Goal: Check status: Check status

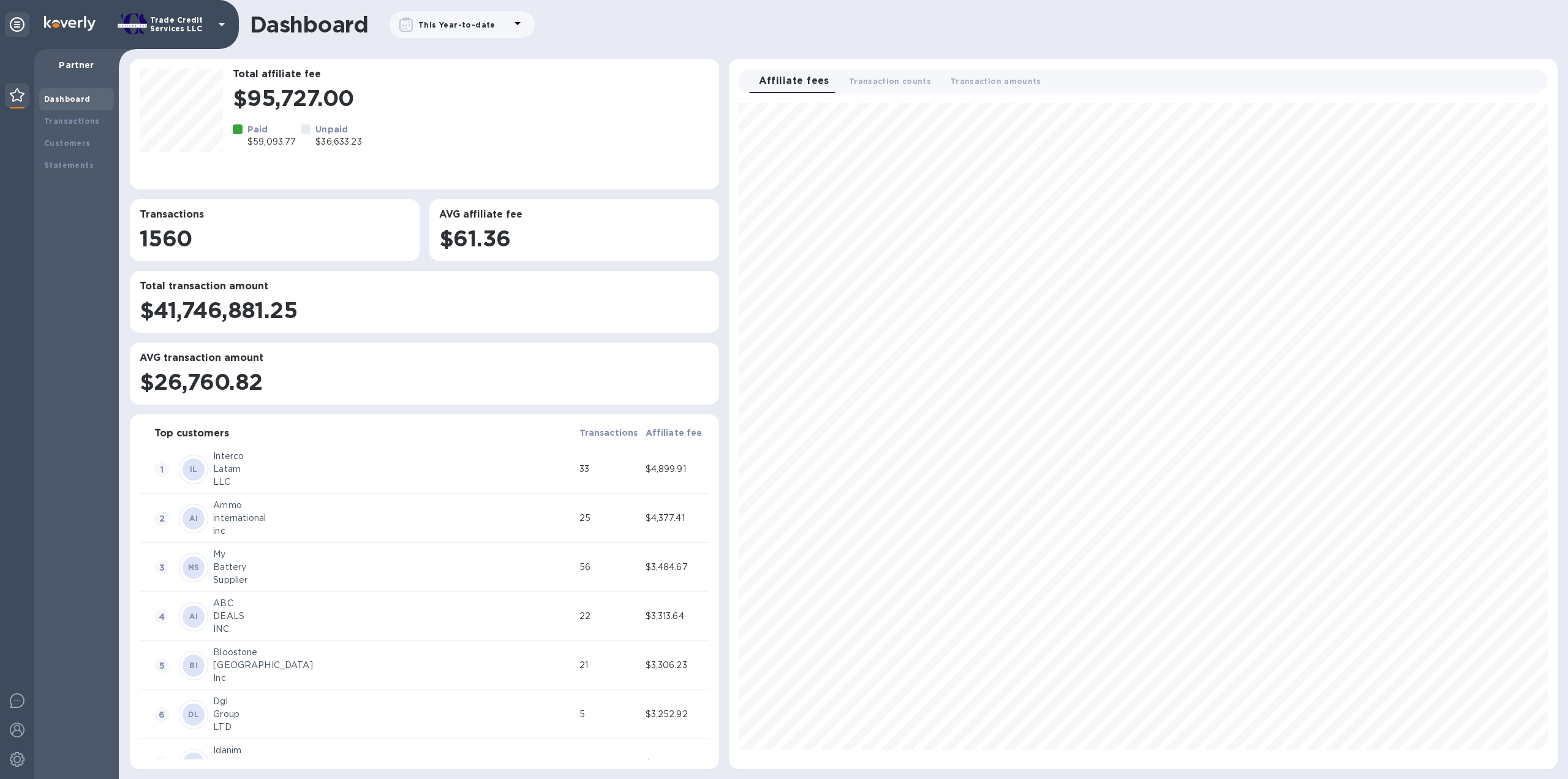
scroll to position [656, 818]
click at [68, 115] on div "Transactions" at bounding box center [76, 121] width 65 height 13
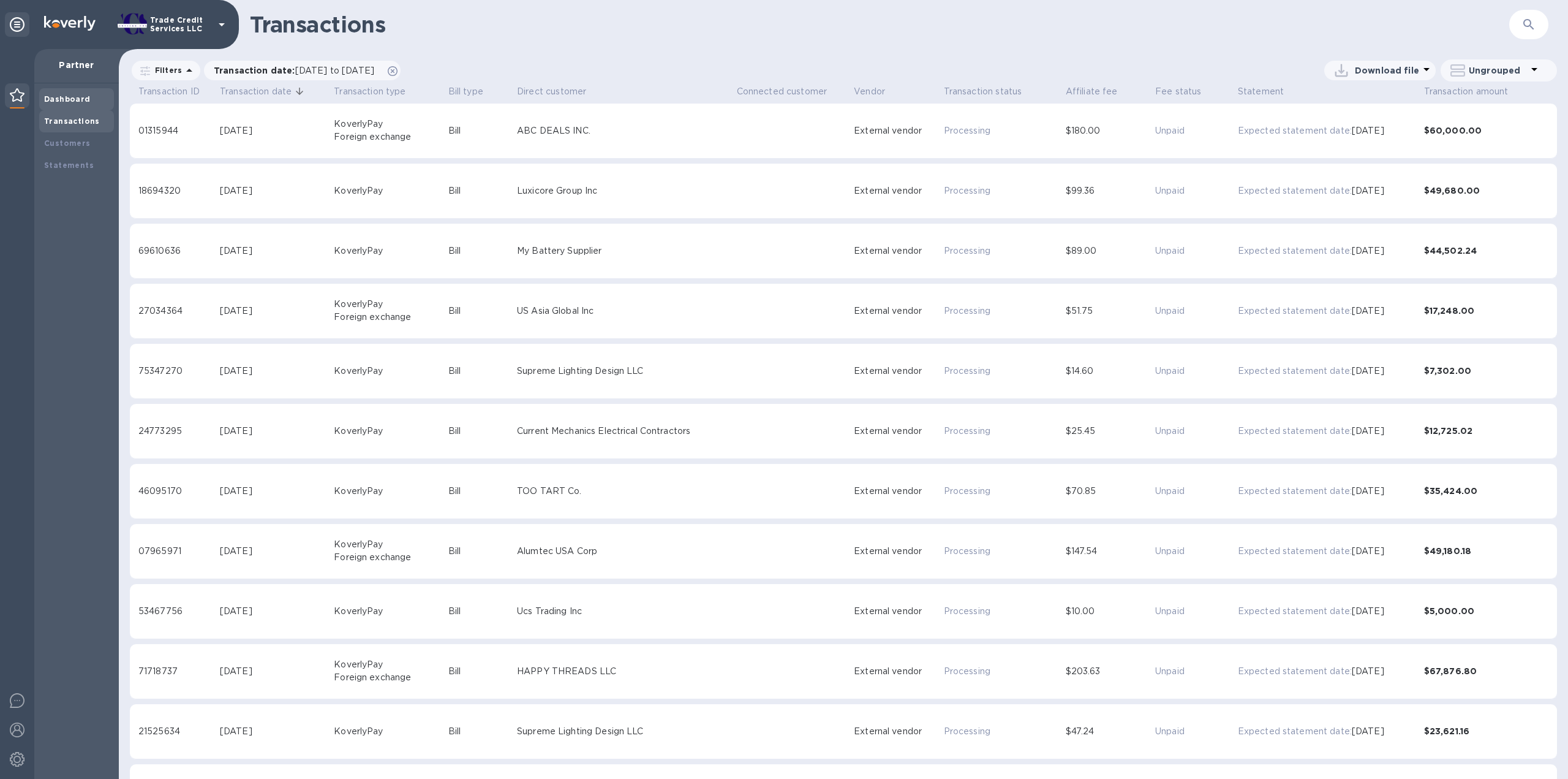
click at [76, 104] on div "Dashboard" at bounding box center [76, 99] width 65 height 13
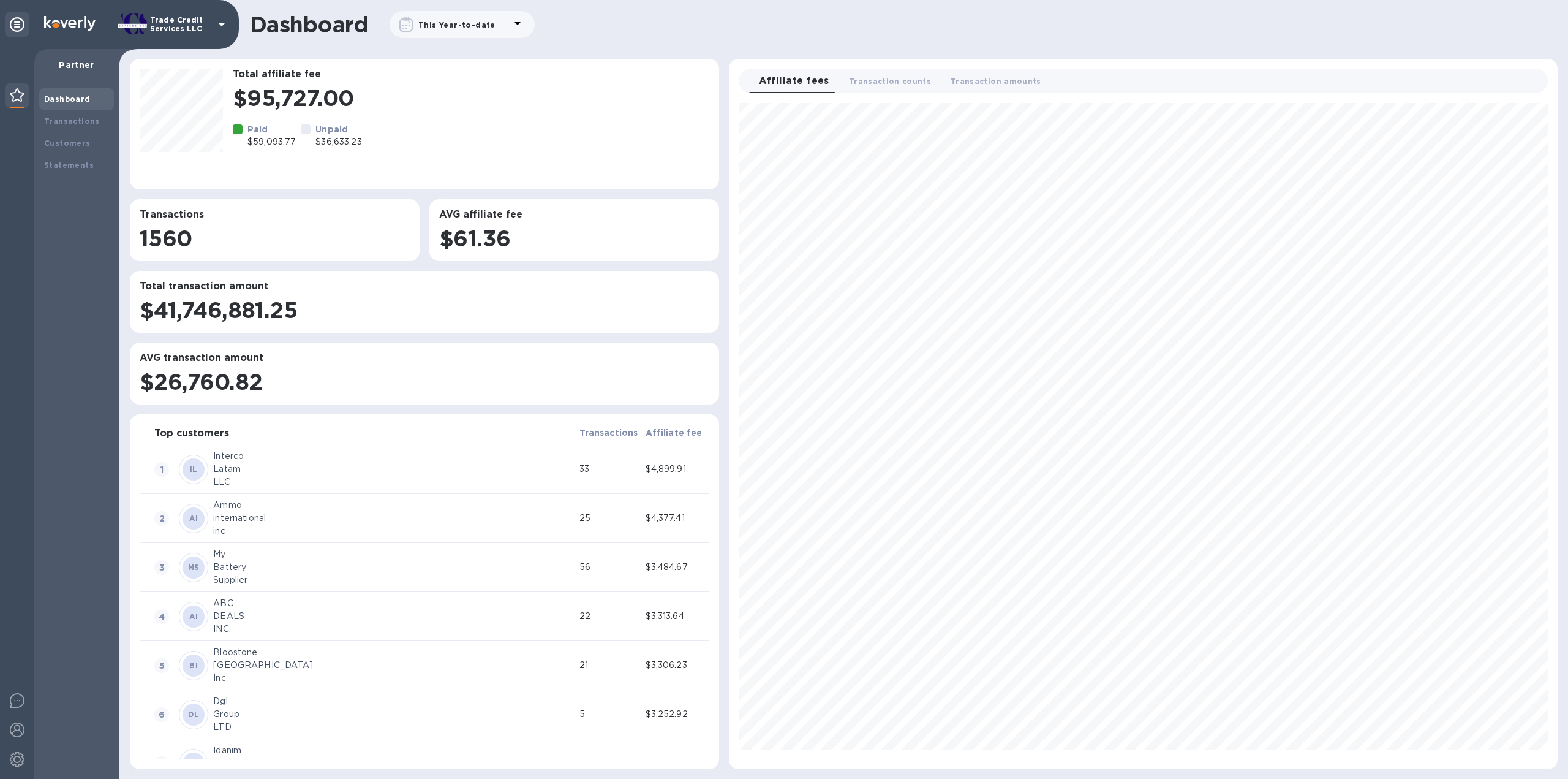
scroll to position [656, 818]
click at [60, 137] on div "Customers" at bounding box center [76, 143] width 75 height 22
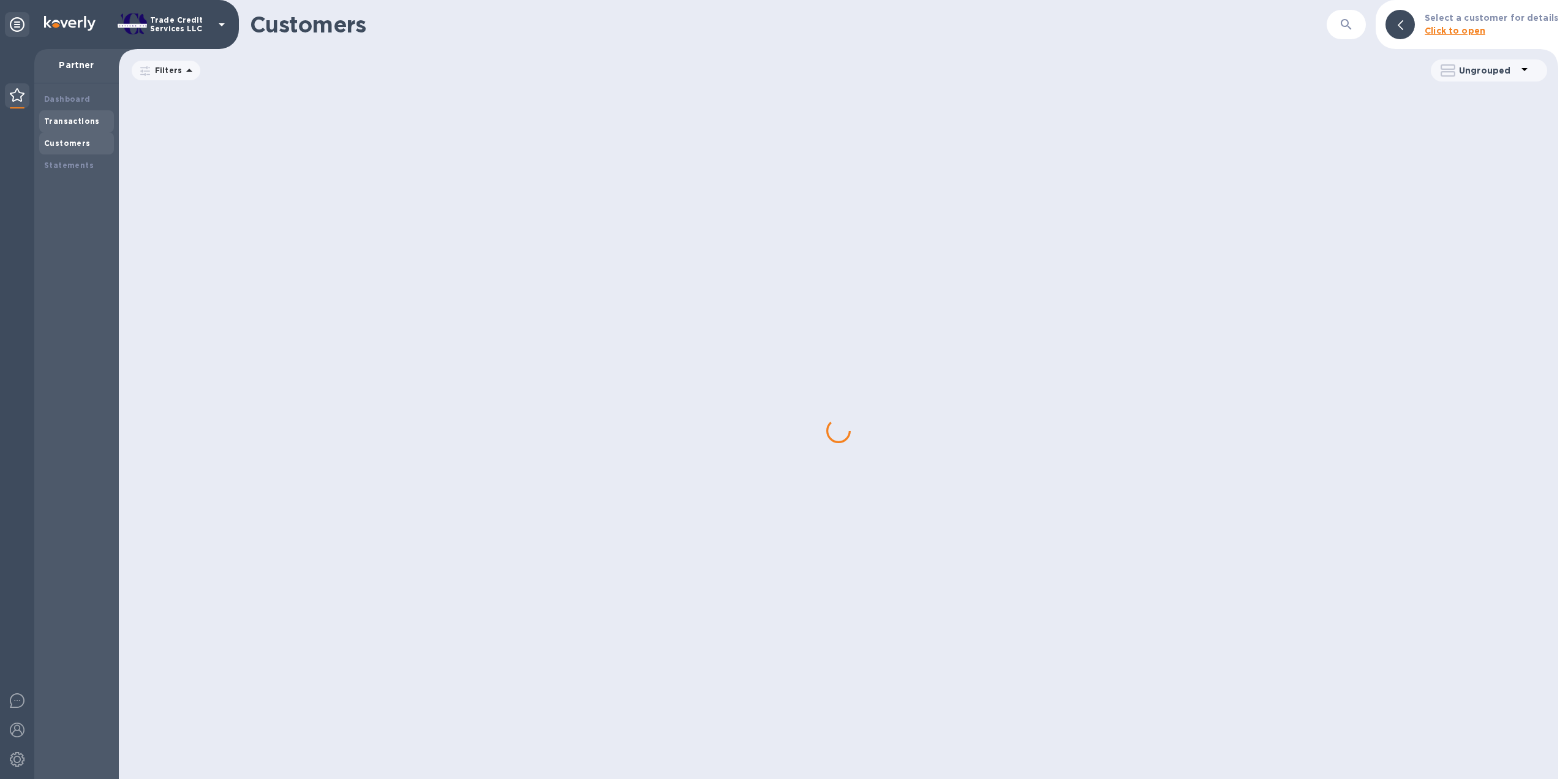
click at [61, 122] on b "Transactions" at bounding box center [72, 121] width 56 height 9
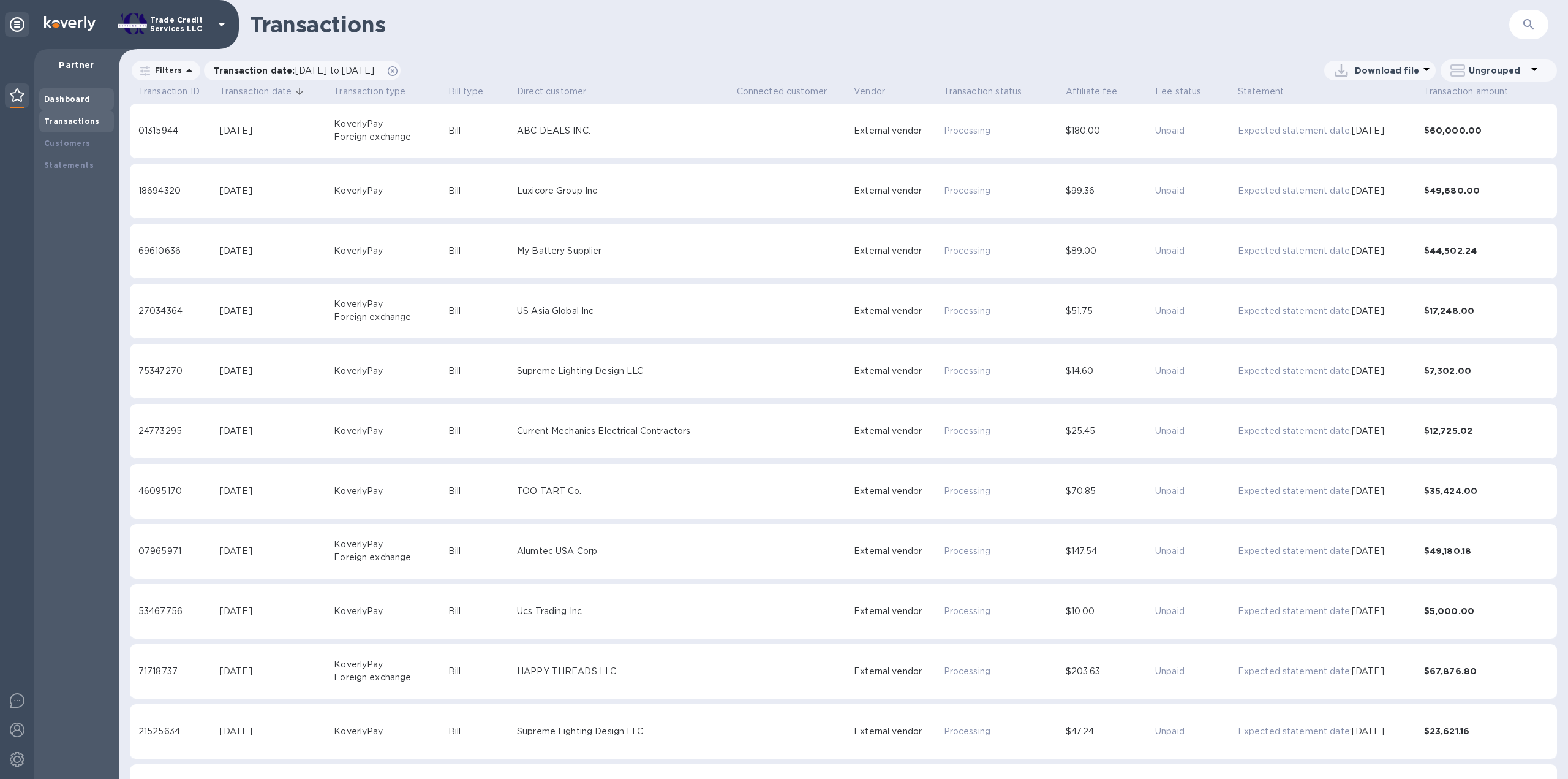
click at [60, 101] on b "Dashboard" at bounding box center [68, 99] width 47 height 9
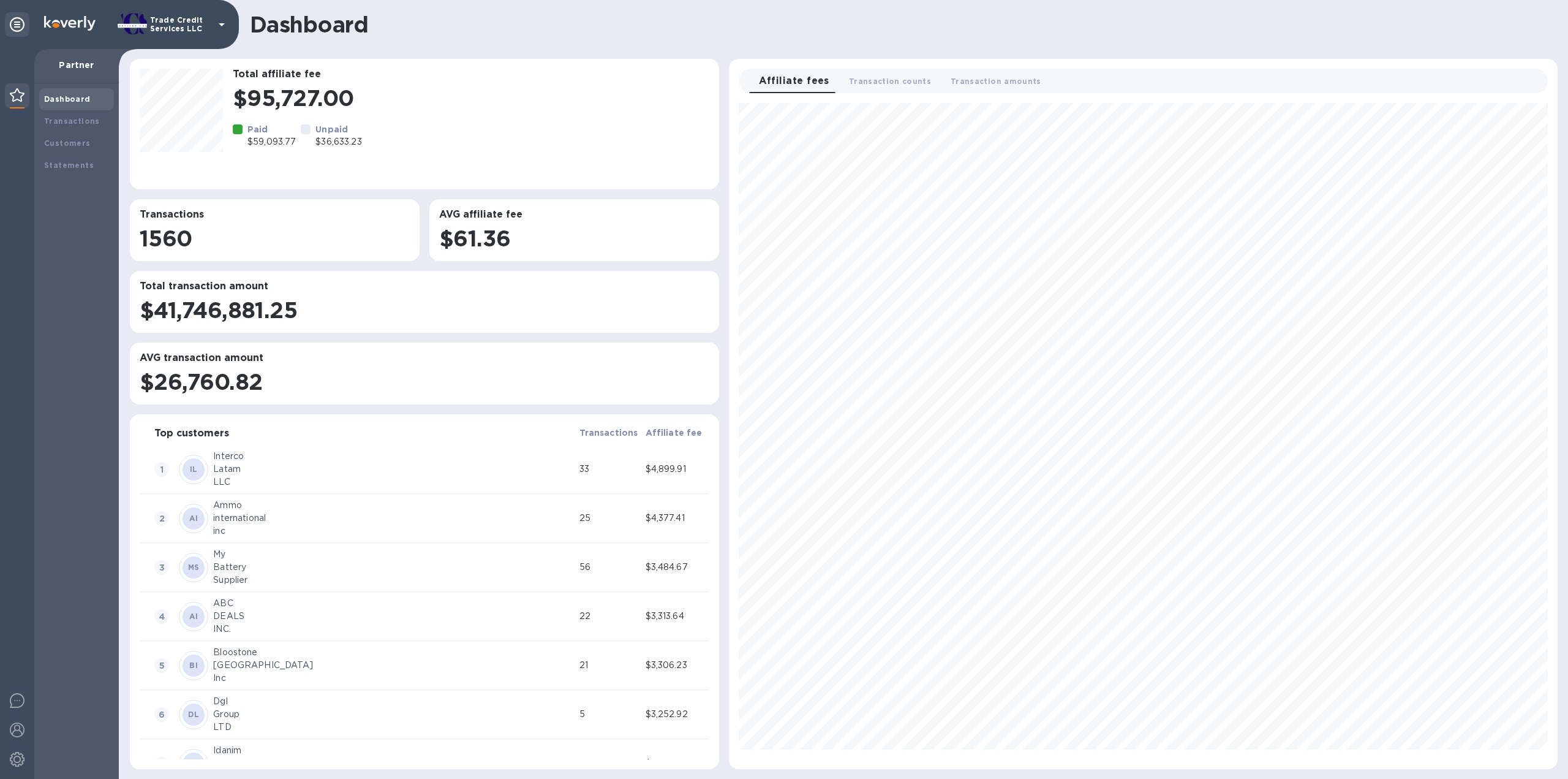
scroll to position [656, 818]
click at [64, 122] on b "Transactions" at bounding box center [72, 121] width 56 height 9
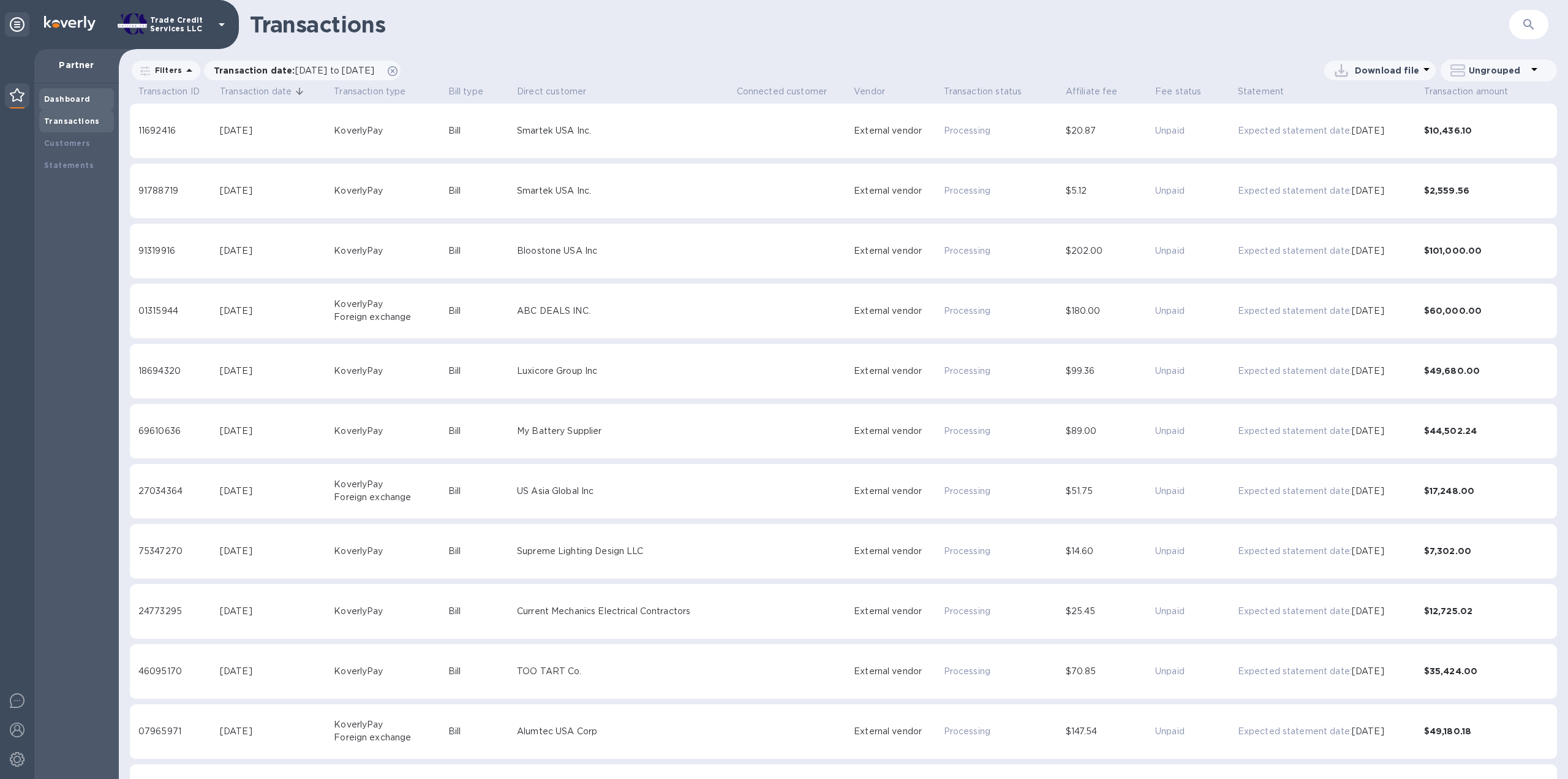
click at [65, 101] on b "Dashboard" at bounding box center [68, 99] width 47 height 9
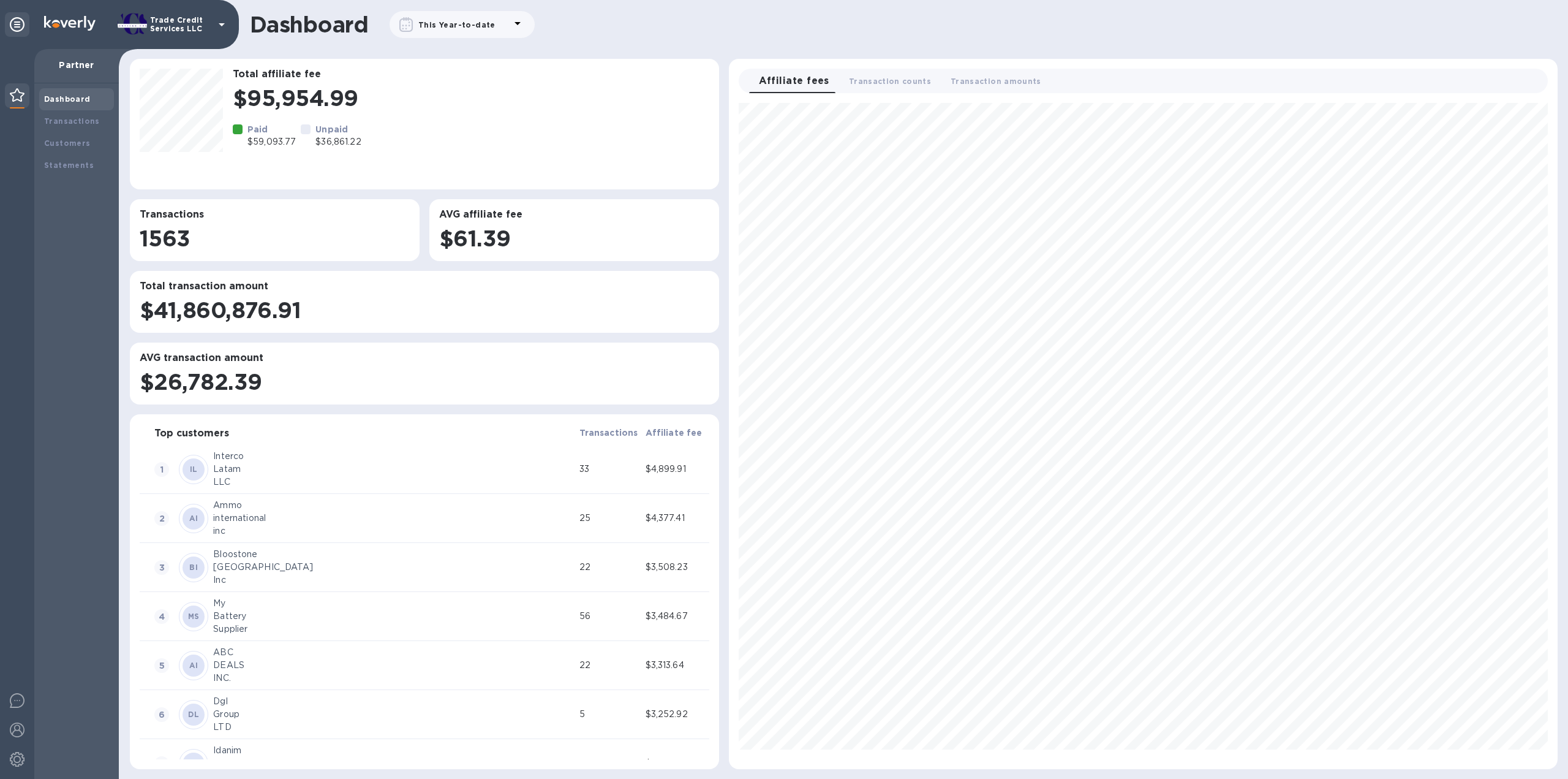
scroll to position [656, 818]
drag, startPoint x: 533, startPoint y: 29, endPoint x: 518, endPoint y: 29, distance: 15.0
click at [526, 30] on div "This Year-to-date" at bounding box center [462, 24] width 168 height 50
click at [515, 26] on icon at bounding box center [518, 23] width 15 height 15
click at [483, 128] on icon "button" at bounding box center [483, 128] width 2 height 2
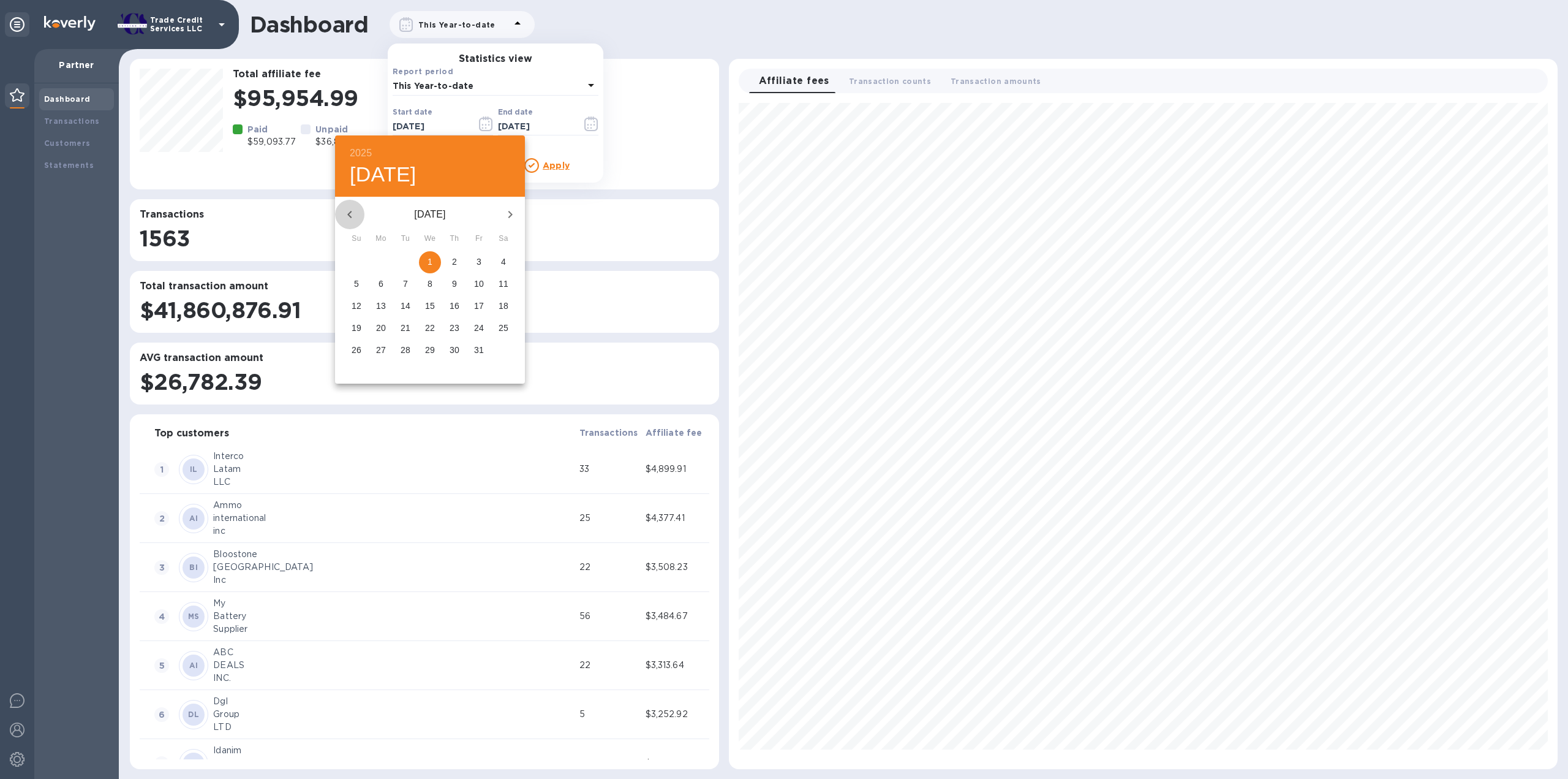
click at [352, 216] on icon "button" at bounding box center [350, 215] width 15 height 15
click at [412, 267] on span "1" at bounding box center [406, 262] width 22 height 13
type input "10/01/2024"
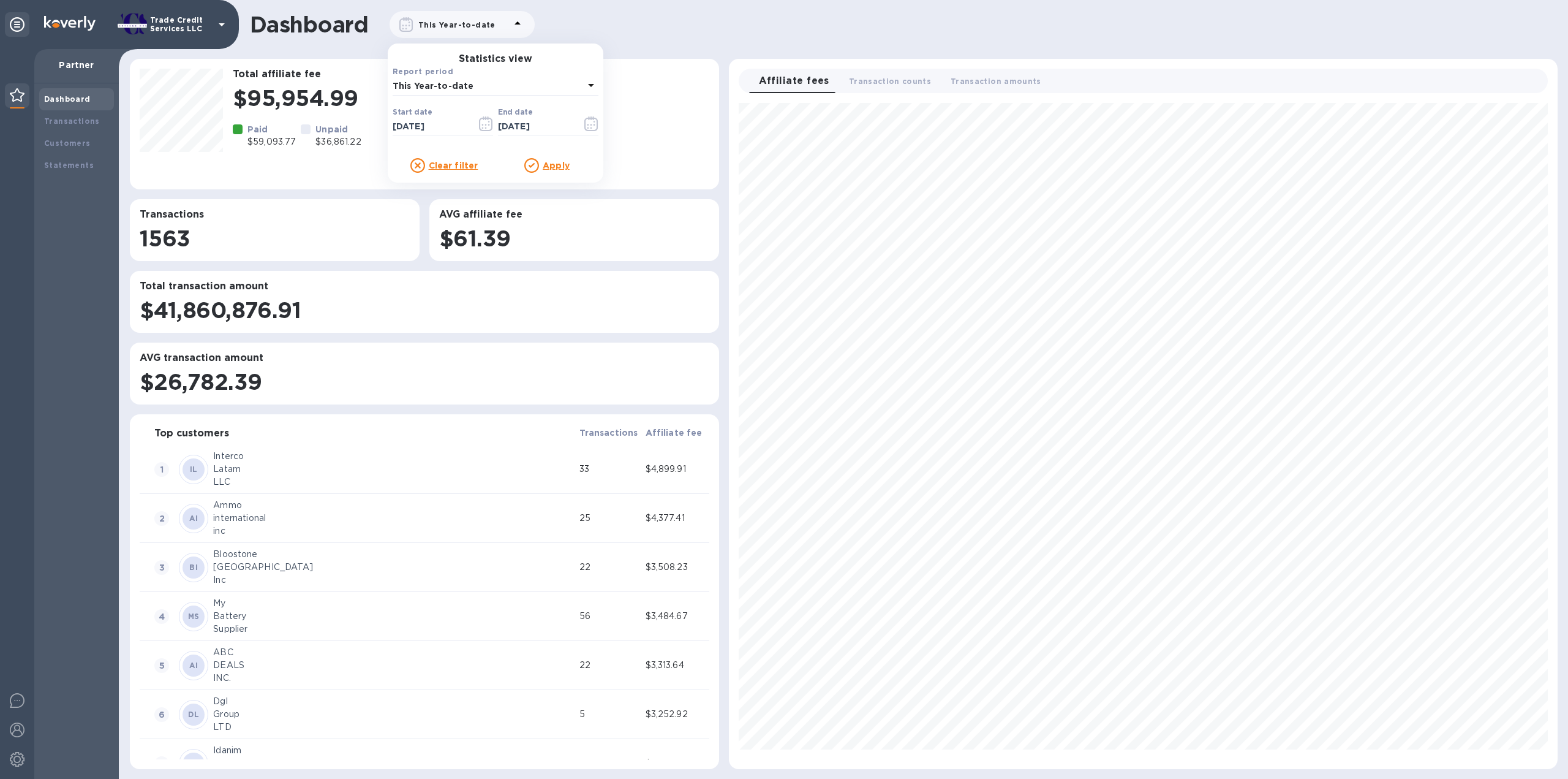
click at [572, 161] on div "Apply" at bounding box center [546, 166] width 103 height 15
click at [567, 165] on u "Apply" at bounding box center [556, 165] width 27 height 10
click at [49, 115] on div "Transactions" at bounding box center [76, 122] width 75 height 22
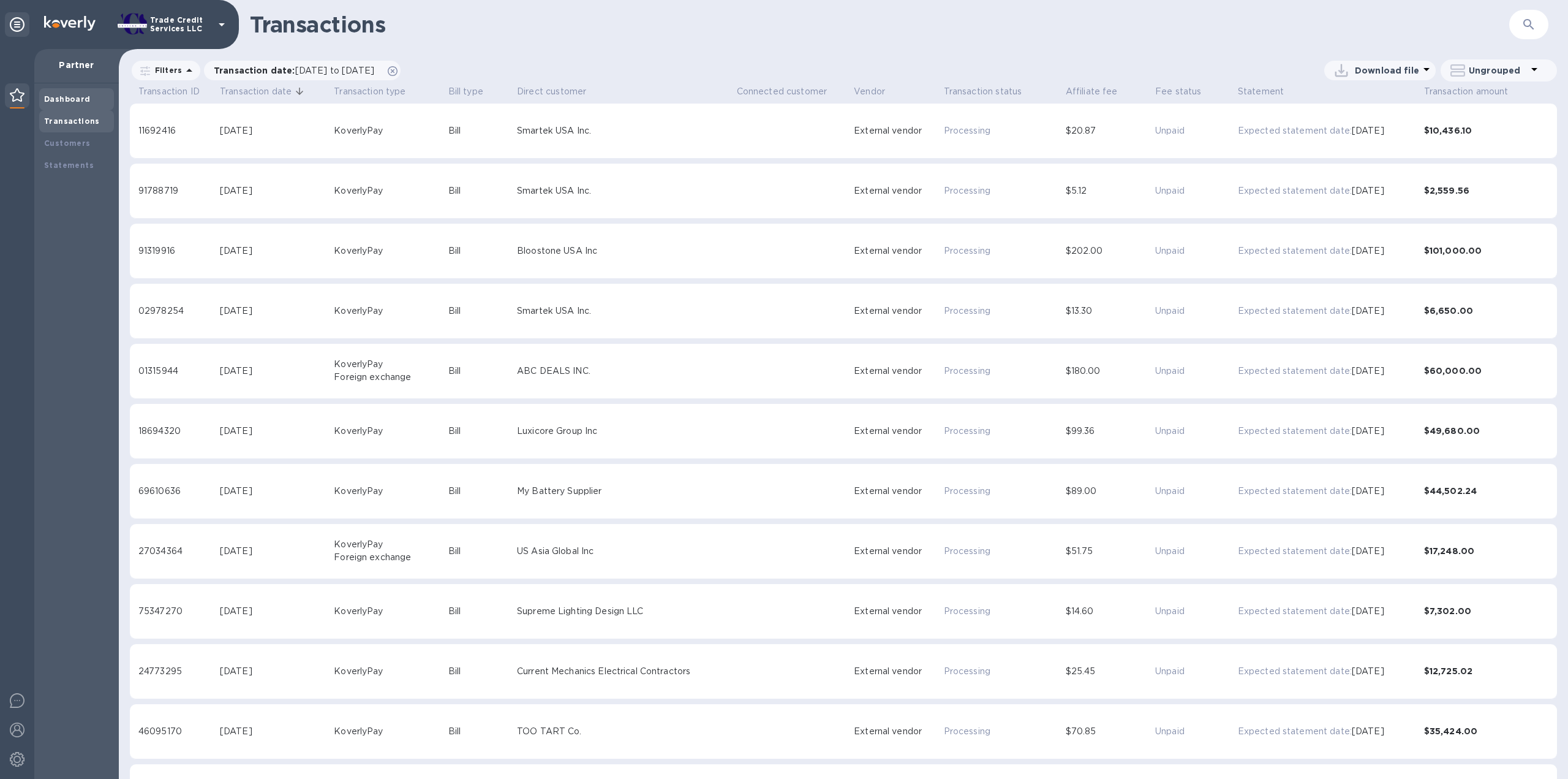
click at [60, 101] on b "Dashboard" at bounding box center [68, 99] width 47 height 9
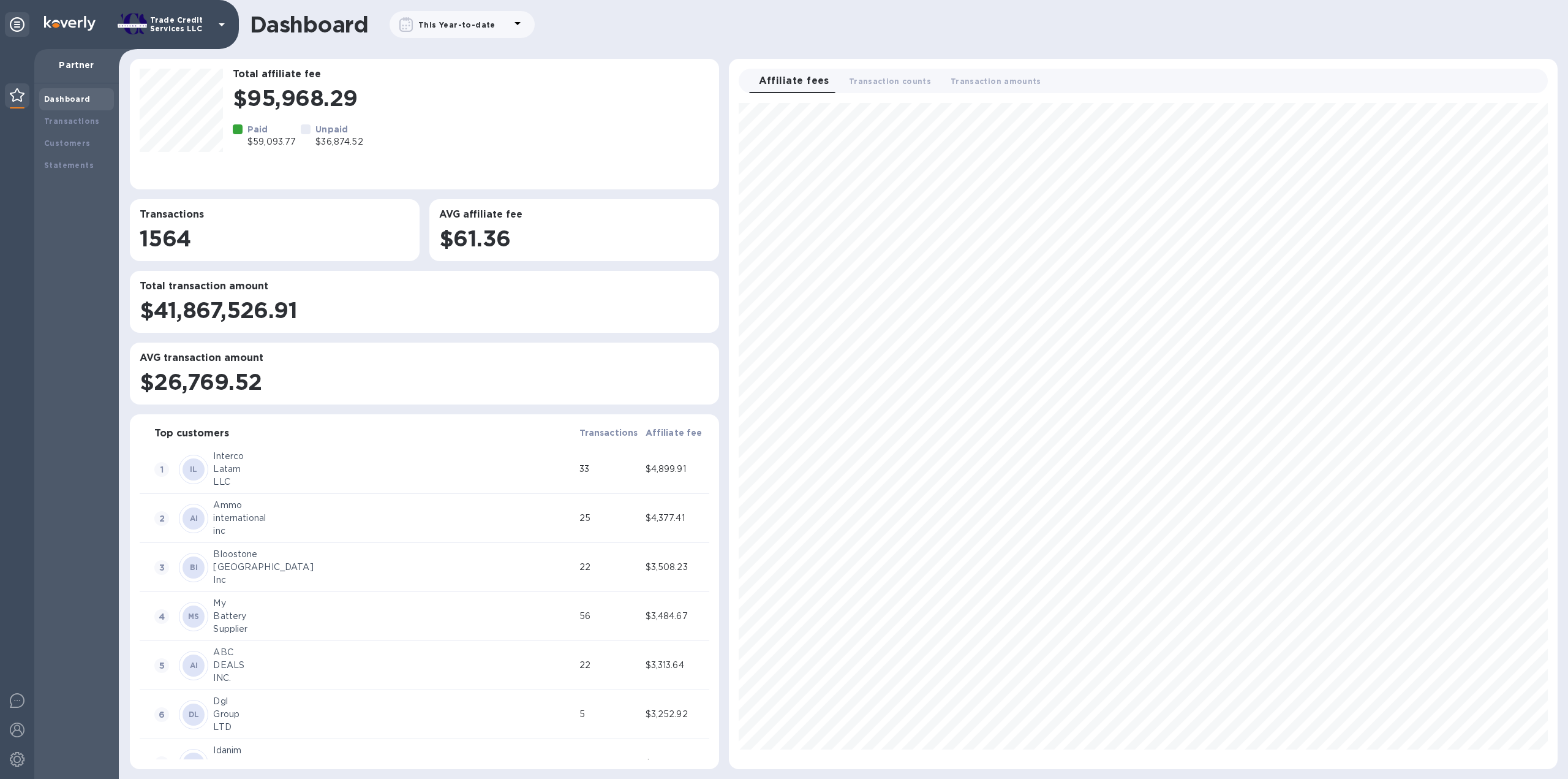
scroll to position [656, 818]
